Goal: Transaction & Acquisition: Purchase product/service

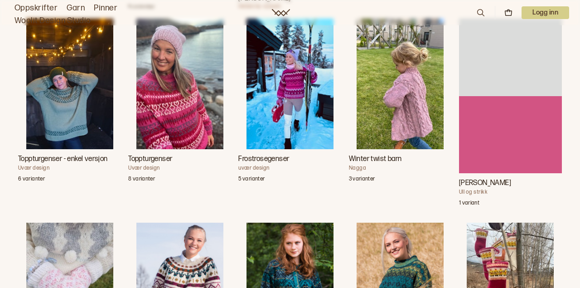
scroll to position [2268, 0]
click at [301, 99] on img "Frostrosegenser" at bounding box center [289, 84] width 87 height 130
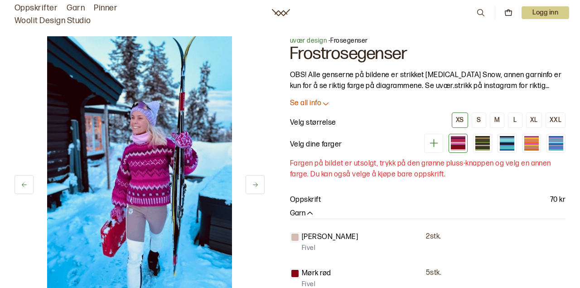
click at [434, 140] on icon at bounding box center [433, 143] width 8 height 8
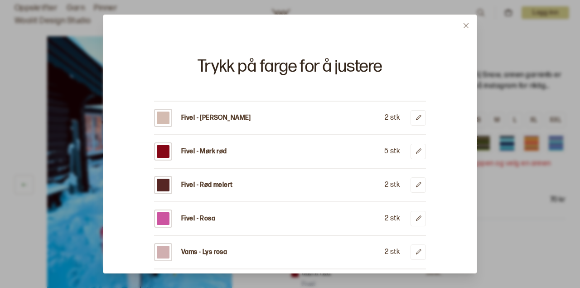
click at [469, 26] on button at bounding box center [465, 25] width 21 height 21
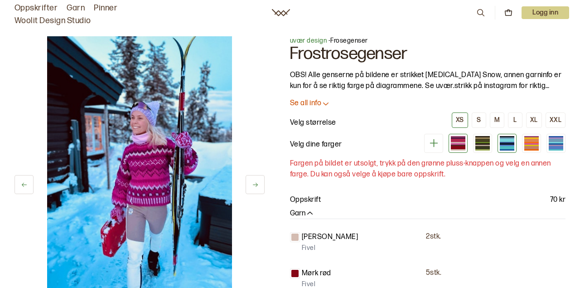
click at [507, 140] on div at bounding box center [506, 140] width 14 height 3
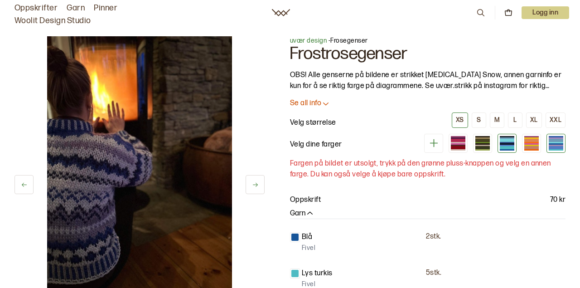
click at [554, 142] on div at bounding box center [555, 142] width 14 height 1
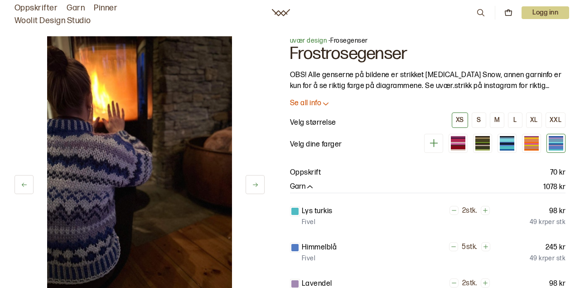
click at [556, 144] on div at bounding box center [555, 143] width 14 height 1
click at [507, 147] on div at bounding box center [506, 147] width 14 height 3
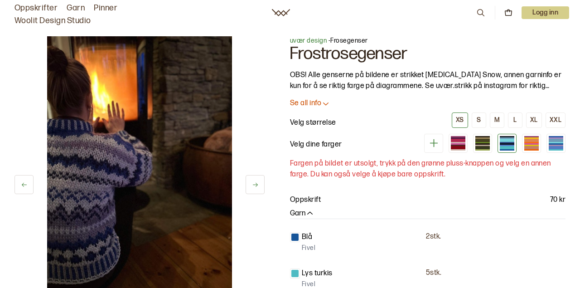
click at [261, 191] on button at bounding box center [254, 184] width 19 height 19
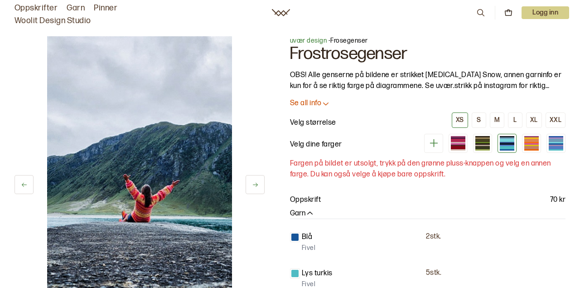
click at [261, 191] on button at bounding box center [254, 184] width 19 height 19
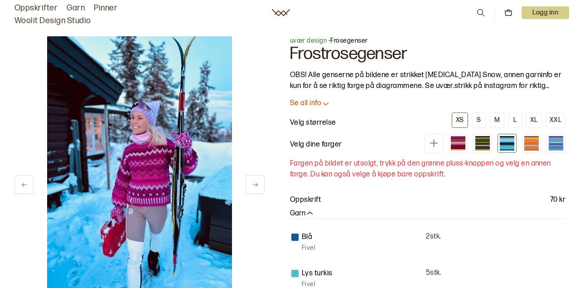
click at [259, 190] on button at bounding box center [254, 184] width 19 height 19
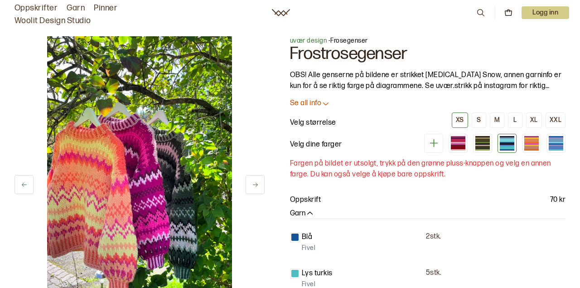
click at [255, 188] on button at bounding box center [254, 184] width 19 height 19
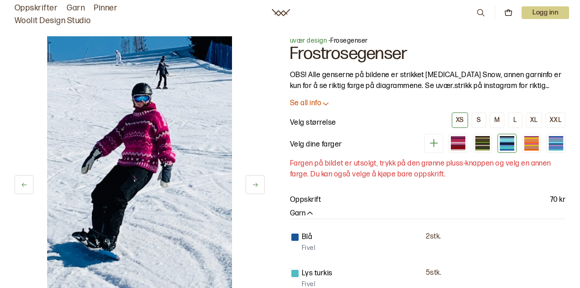
click at [255, 188] on button at bounding box center [254, 184] width 19 height 19
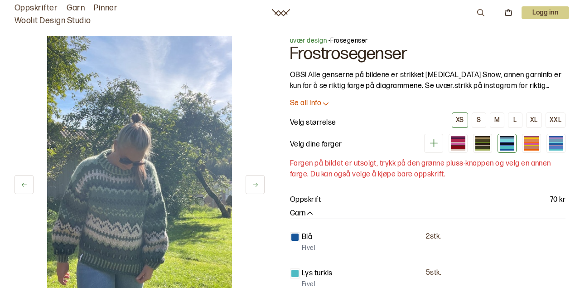
click at [254, 188] on button at bounding box center [254, 184] width 19 height 19
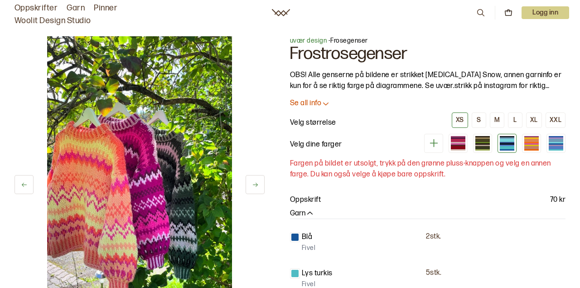
click at [254, 188] on button at bounding box center [254, 184] width 19 height 19
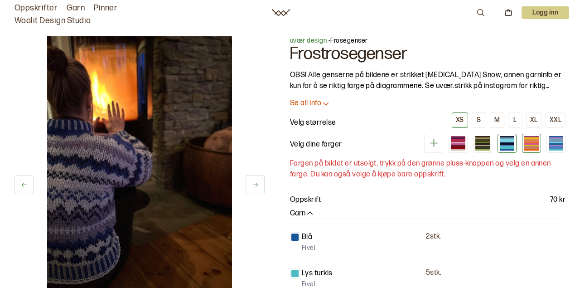
click at [525, 146] on div at bounding box center [531, 147] width 14 height 3
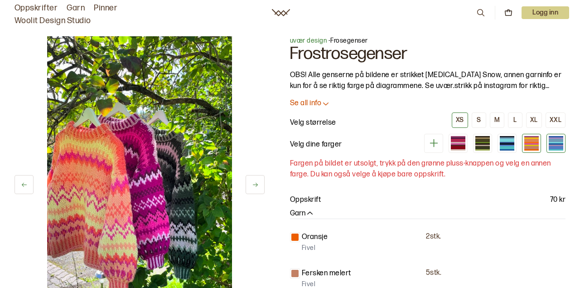
click at [560, 145] on div at bounding box center [555, 144] width 14 height 1
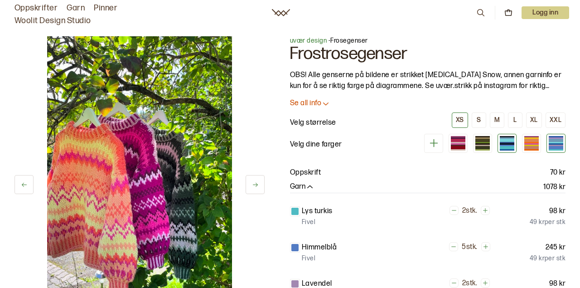
click at [509, 151] on div at bounding box center [506, 143] width 19 height 19
click at [507, 143] on div at bounding box center [506, 143] width 14 height 1
